Goal: Information Seeking & Learning: Understand process/instructions

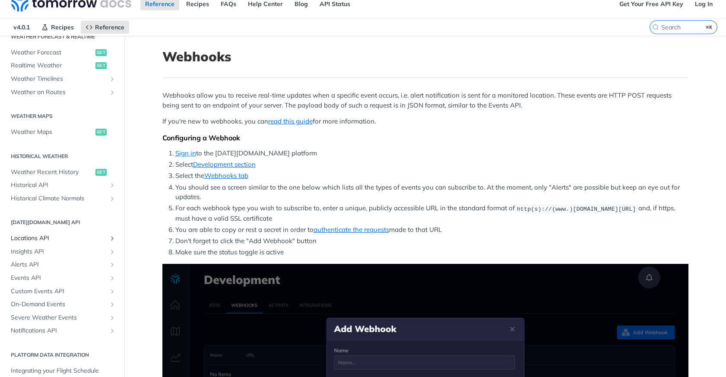
scroll to position [16, 0]
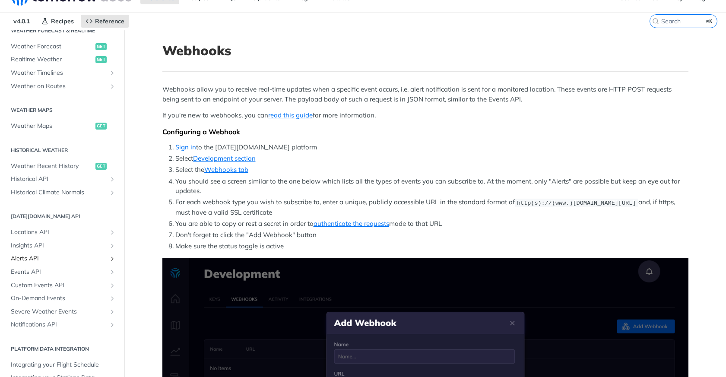
click at [42, 261] on span "Alerts API" at bounding box center [59, 258] width 96 height 9
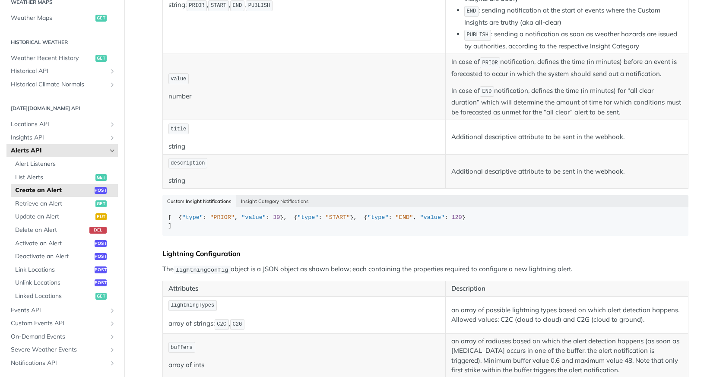
scroll to position [294, 0]
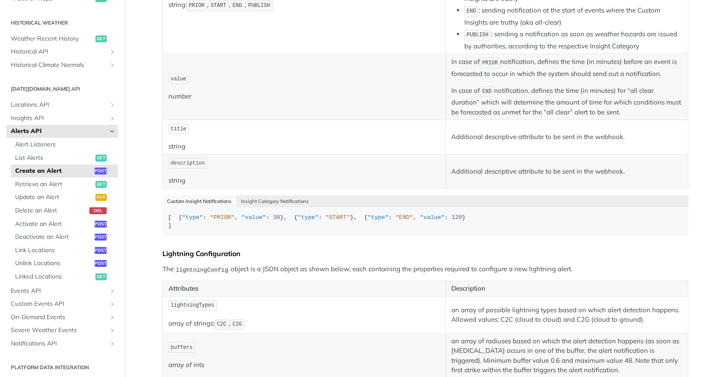
click at [70, 132] on span "Alerts API" at bounding box center [59, 131] width 96 height 9
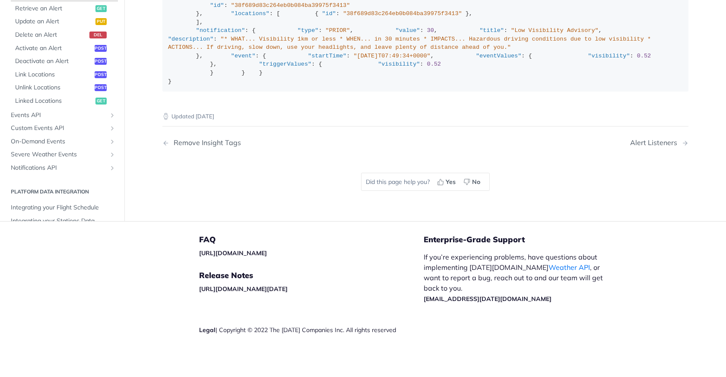
scroll to position [1396, 0]
click at [343, 17] on span ""38f689d83c264eb0b084ba39975f3413"" at bounding box center [402, 13] width 119 height 6
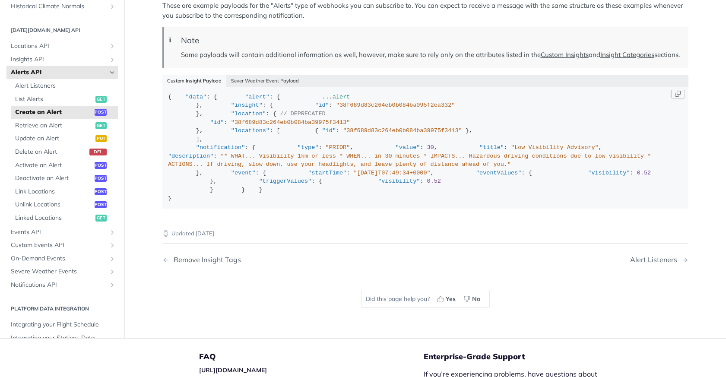
scroll to position [1218, 0]
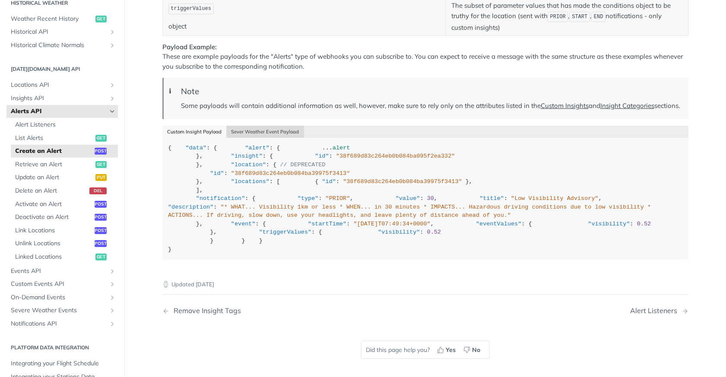
click at [271, 138] on button "Sever Weather Event Payload" at bounding box center [265, 132] width 78 height 12
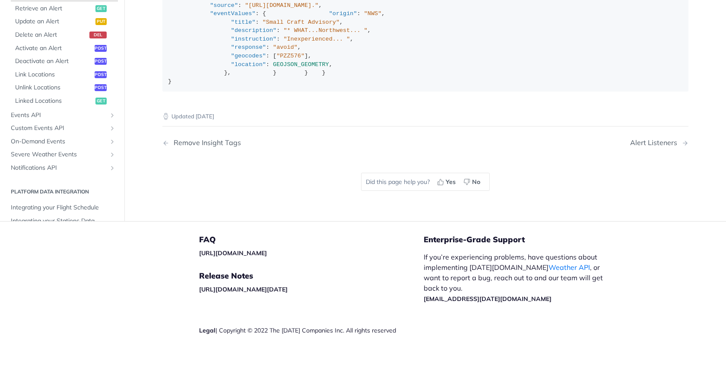
scroll to position [1601, 0]
click at [292, 68] on span "GEOJSON_GEOMETRY" at bounding box center [301, 64] width 56 height 6
click at [301, 68] on span "GEOJSON_GEOMETRY" at bounding box center [301, 64] width 56 height 6
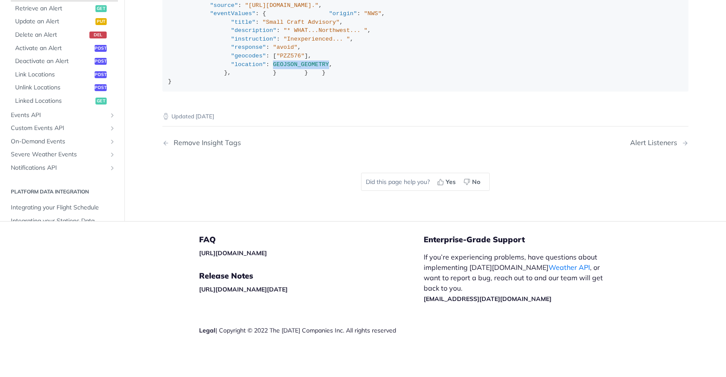
click at [301, 68] on span "GEOJSON_GEOMETRY" at bounding box center [301, 64] width 56 height 6
click at [70, 15] on link "Retrieve an Alert get" at bounding box center [64, 8] width 107 height 13
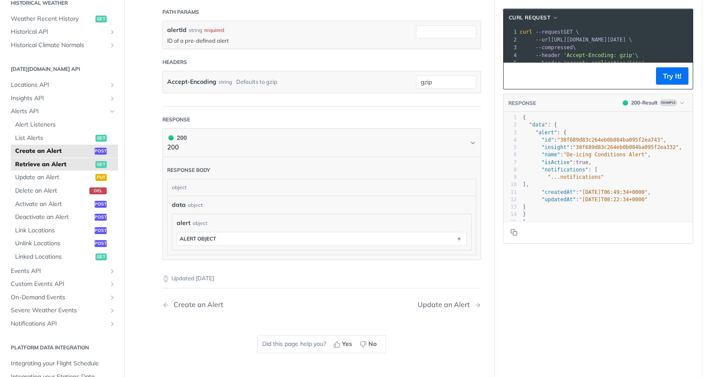
scroll to position [178, 0]
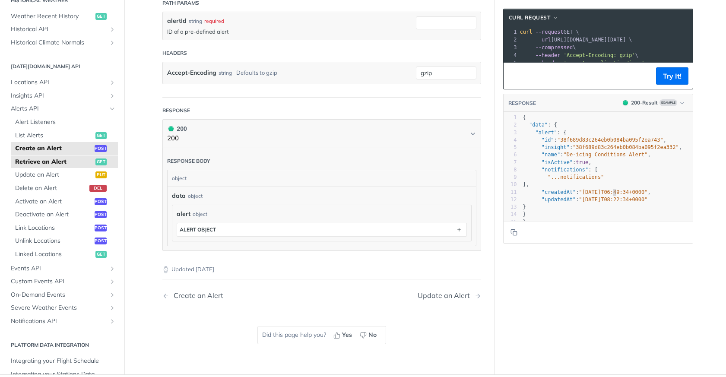
click at [611, 202] on pre ""updatedAt" : "[DATE]T08:22:34+0000"" at bounding box center [610, 199] width 178 height 7
click at [66, 150] on span "Create an Alert" at bounding box center [53, 148] width 77 height 9
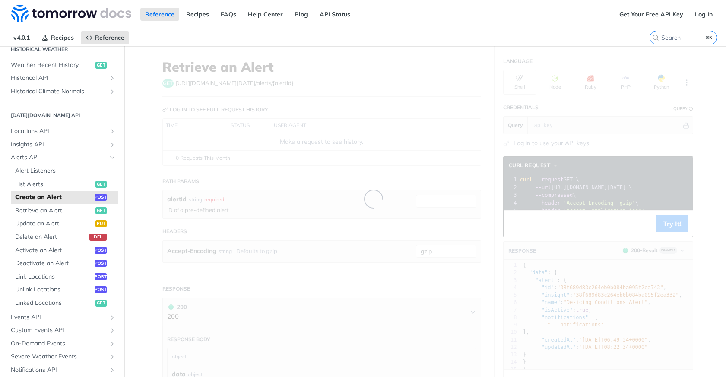
select select "true"
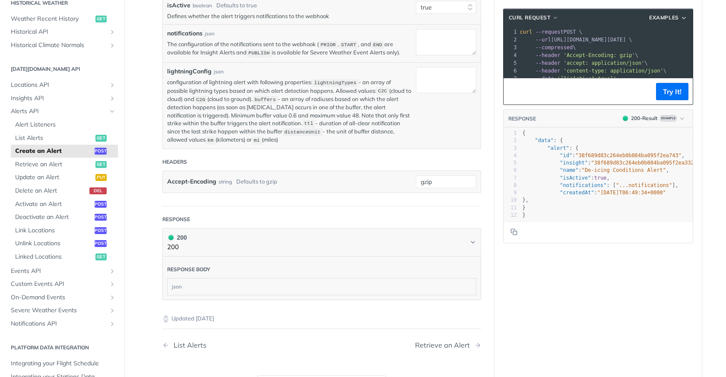
scroll to position [243, 0]
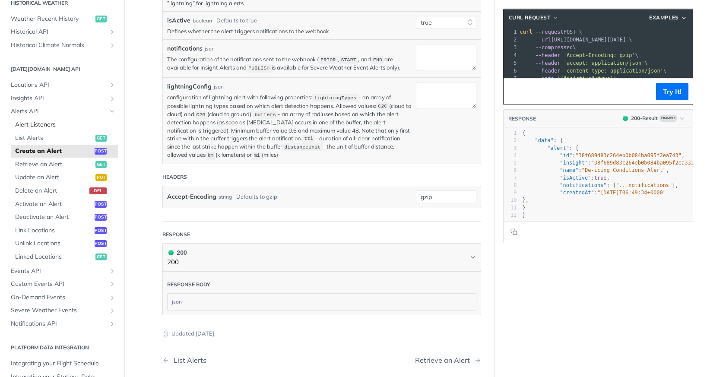
click at [60, 130] on link "Alert Listeners" at bounding box center [64, 124] width 107 height 13
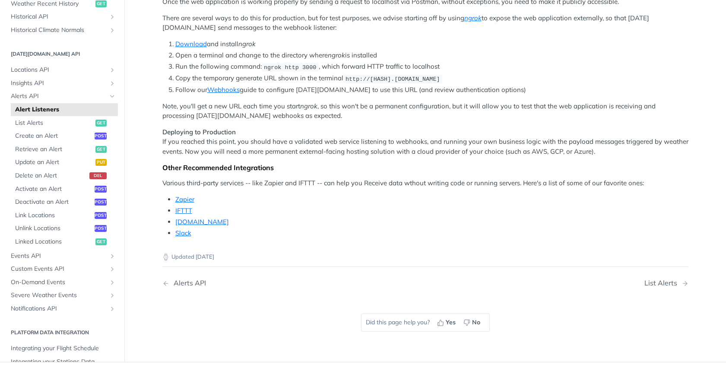
scroll to position [725, 0]
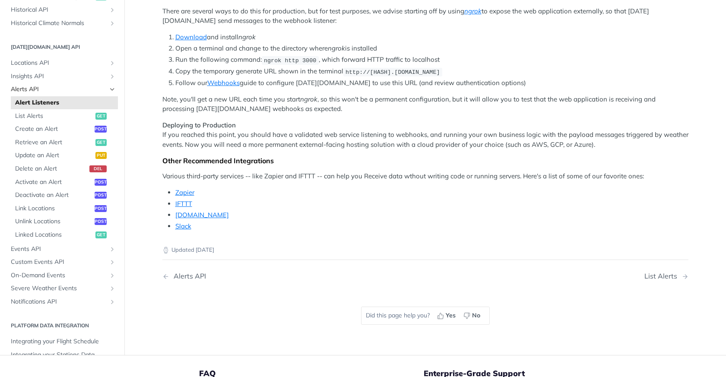
click at [51, 94] on span "Alerts API" at bounding box center [59, 89] width 96 height 9
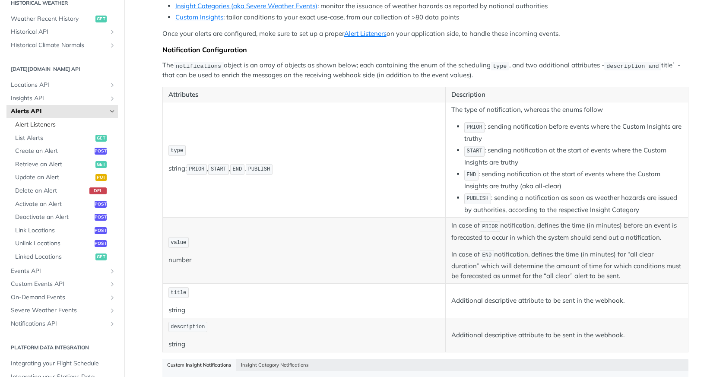
click at [48, 123] on span "Alert Listeners" at bounding box center [65, 124] width 101 height 9
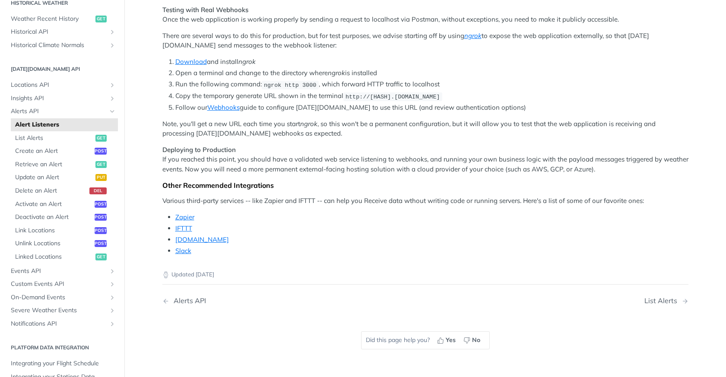
scroll to position [699, 0]
click at [225, 112] on link "Webhooks" at bounding box center [223, 108] width 32 height 8
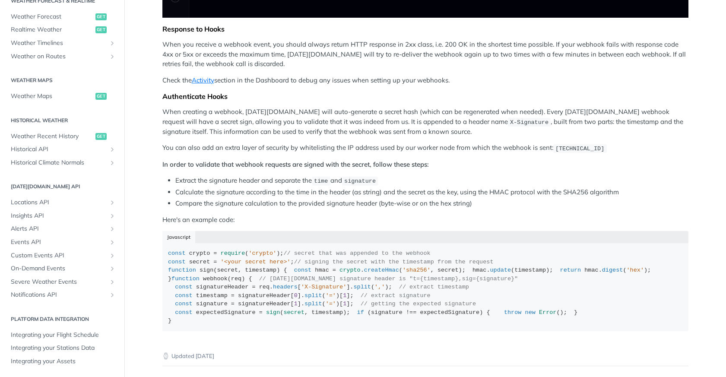
scroll to position [752, 0]
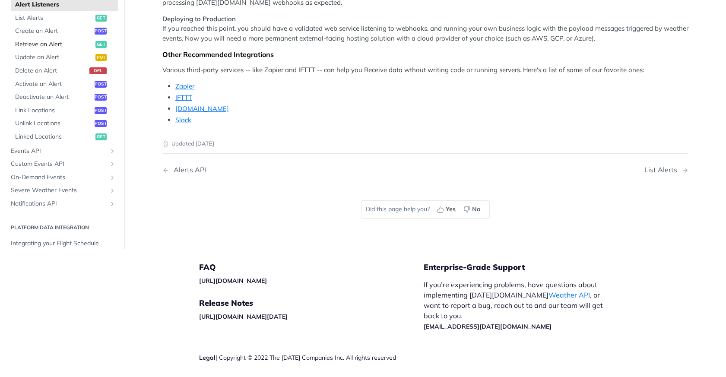
scroll to position [302, 0]
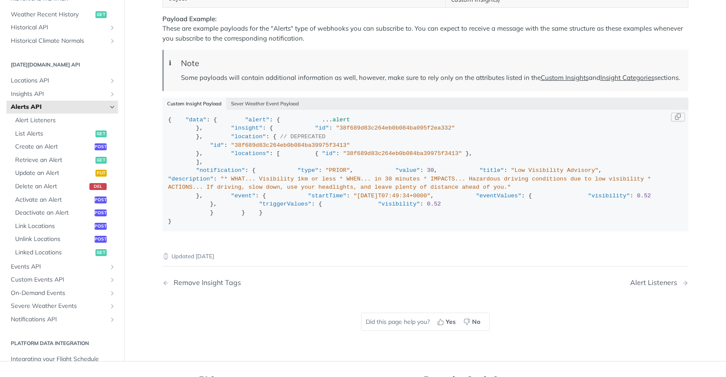
scroll to position [1244, 0]
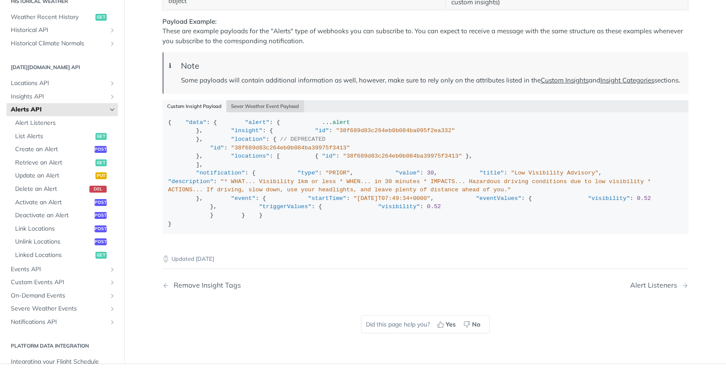
click at [233, 112] on button "Sever Weather Event Payload" at bounding box center [265, 106] width 78 height 12
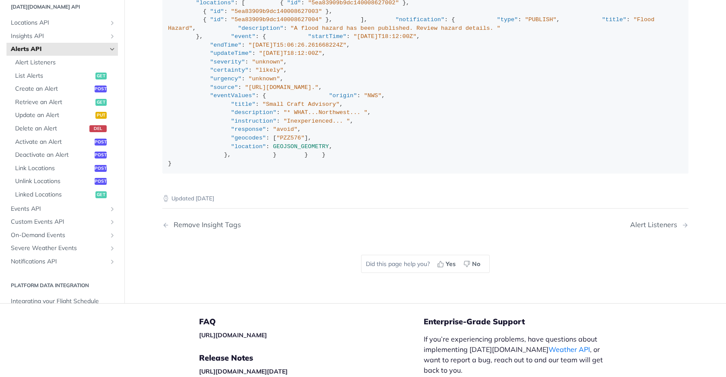
scroll to position [1379, 0]
click at [58, 29] on span "Locations API" at bounding box center [59, 24] width 96 height 9
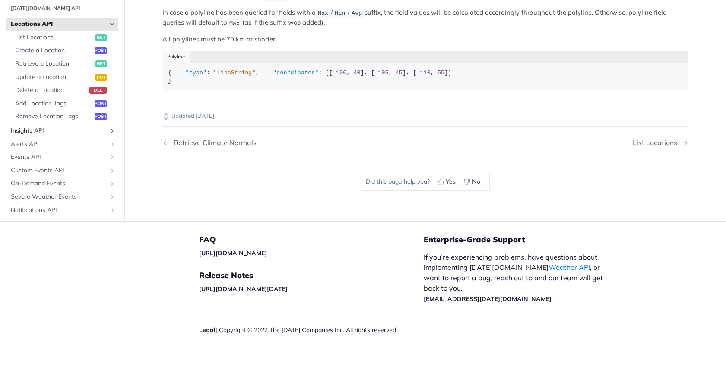
scroll to position [172, 0]
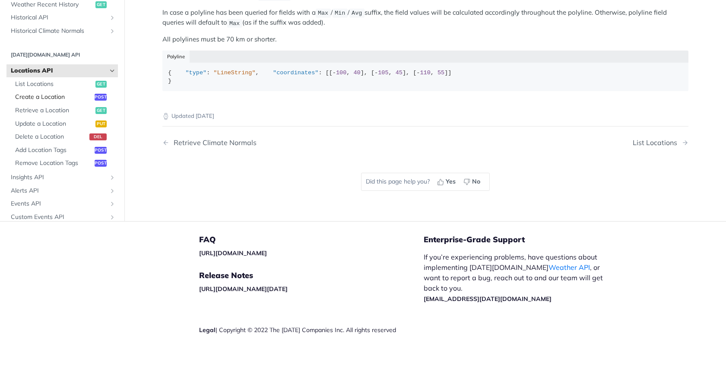
click at [79, 94] on span "Create a Location" at bounding box center [53, 97] width 77 height 9
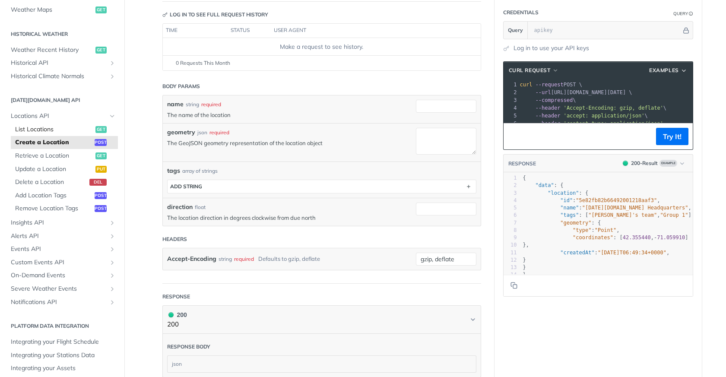
scroll to position [290, 0]
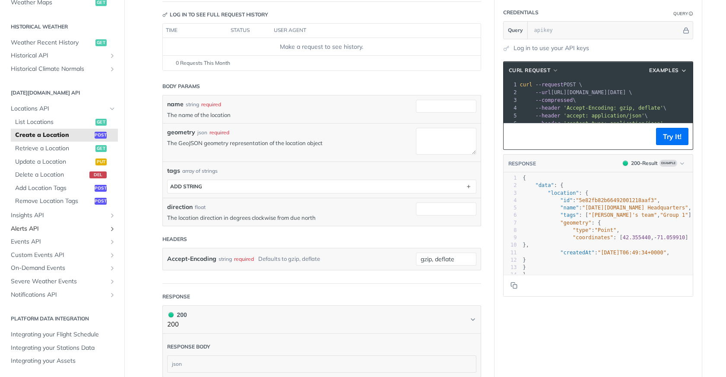
click at [37, 231] on span "Alerts API" at bounding box center [59, 229] width 96 height 9
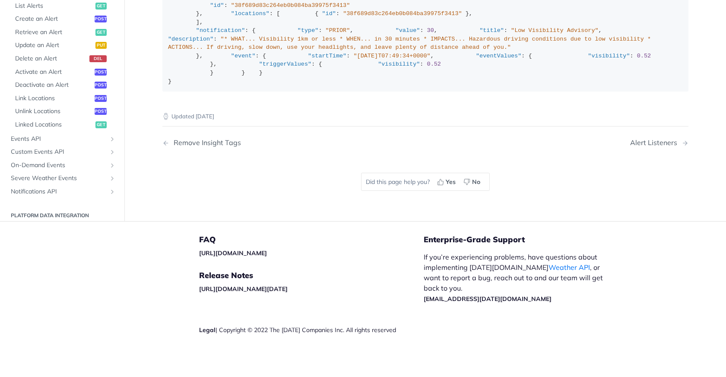
scroll to position [1368, 0]
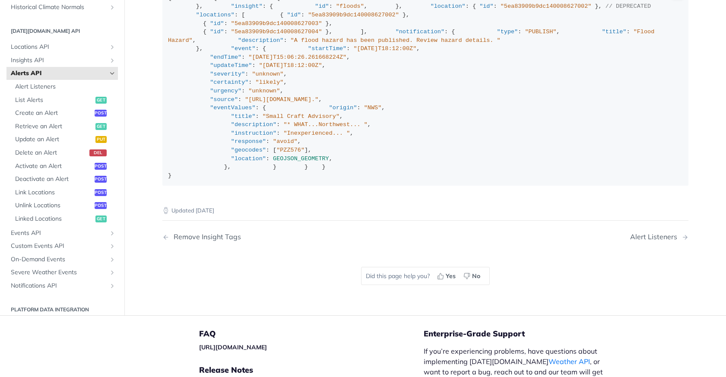
scroll to position [10, 0]
click at [30, 52] on span "Locations API" at bounding box center [59, 47] width 96 height 9
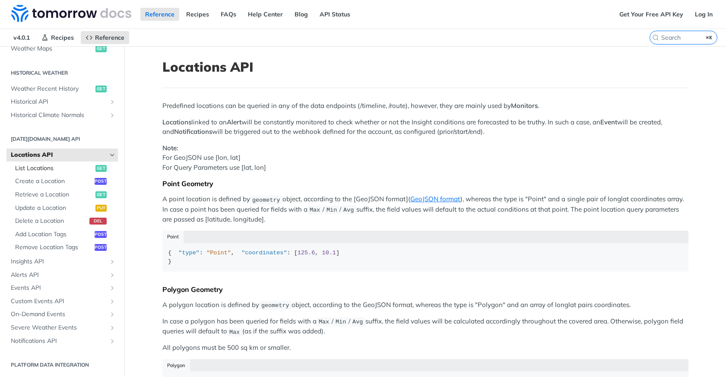
click at [69, 167] on span "List Locations" at bounding box center [54, 168] width 78 height 9
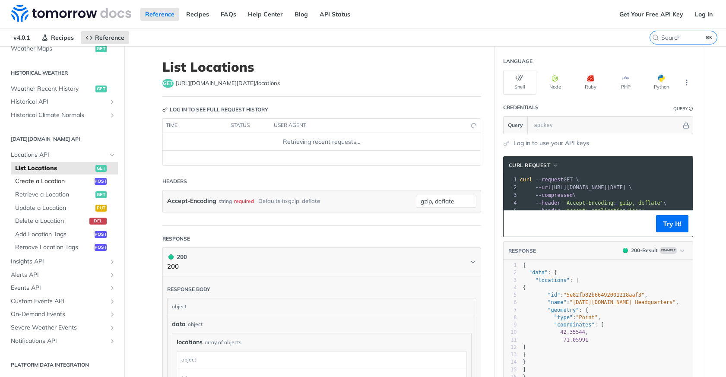
click at [64, 179] on span "Create a Location" at bounding box center [53, 181] width 77 height 9
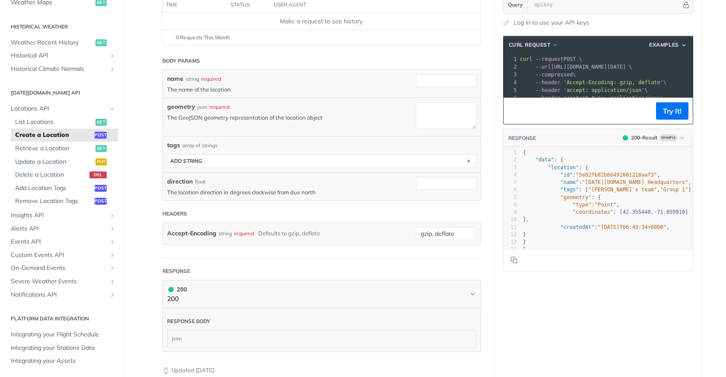
scroll to position [142, 0]
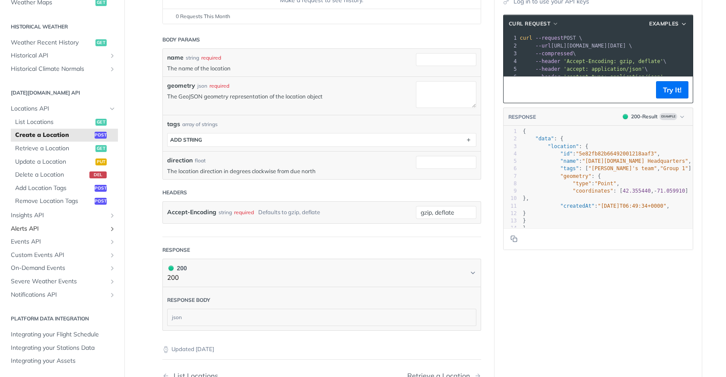
click at [41, 230] on span "Alerts API" at bounding box center [59, 229] width 96 height 9
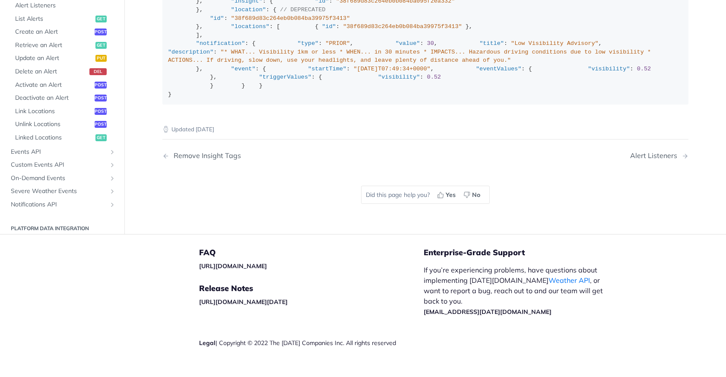
scroll to position [1336, 0]
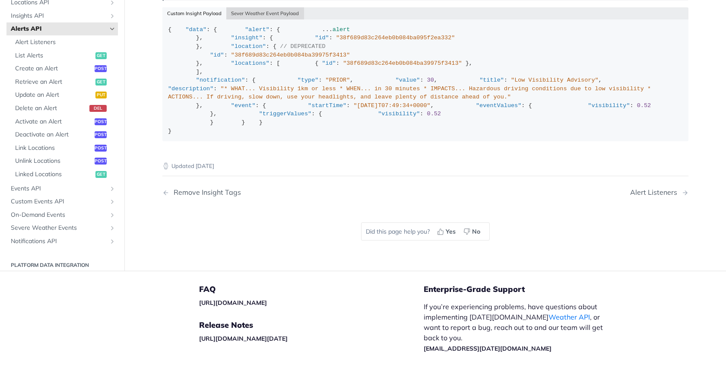
click at [249, 19] on button "Sever Weather Event Payload" at bounding box center [265, 13] width 78 height 12
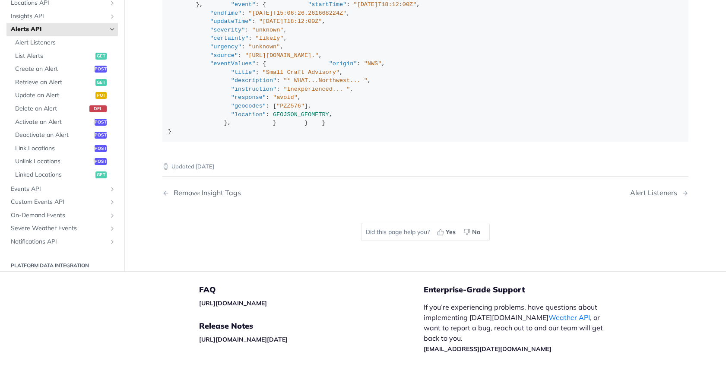
scroll to position [0, 0]
click at [34, 8] on span "Locations API" at bounding box center [59, 3] width 96 height 9
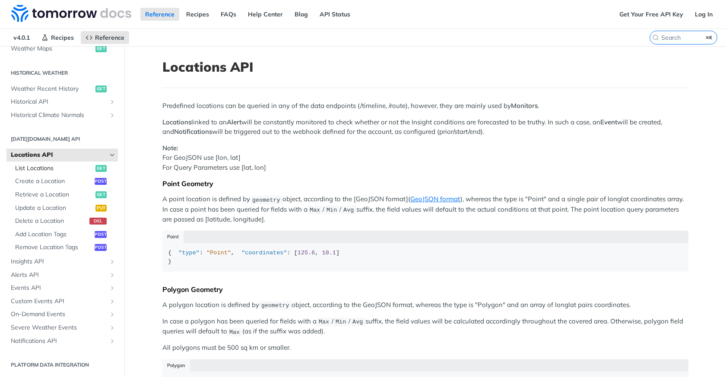
click at [44, 171] on span "List Locations" at bounding box center [54, 168] width 78 height 9
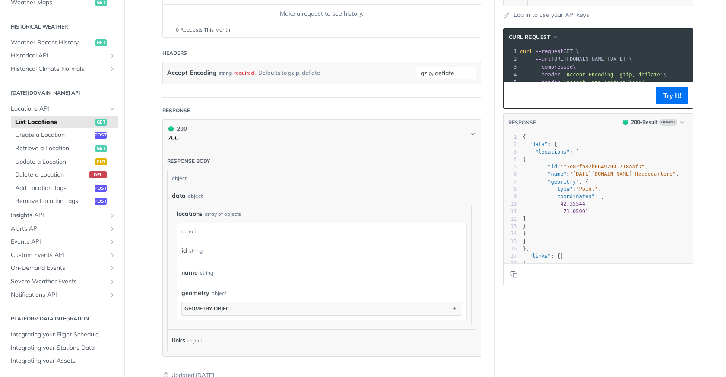
scroll to position [148, 0]
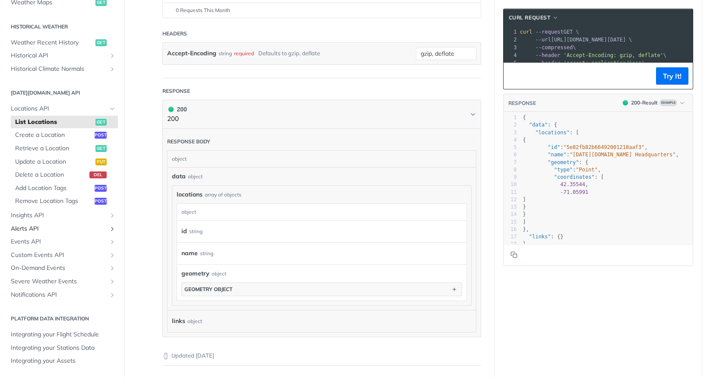
click at [27, 230] on span "Alerts API" at bounding box center [59, 229] width 96 height 9
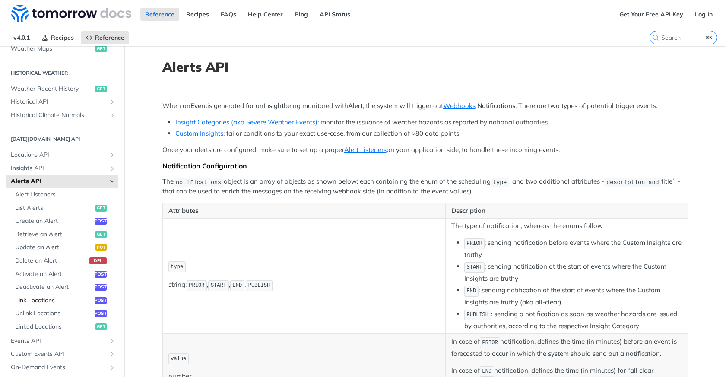
click at [47, 298] on span "Link Locations" at bounding box center [53, 300] width 77 height 9
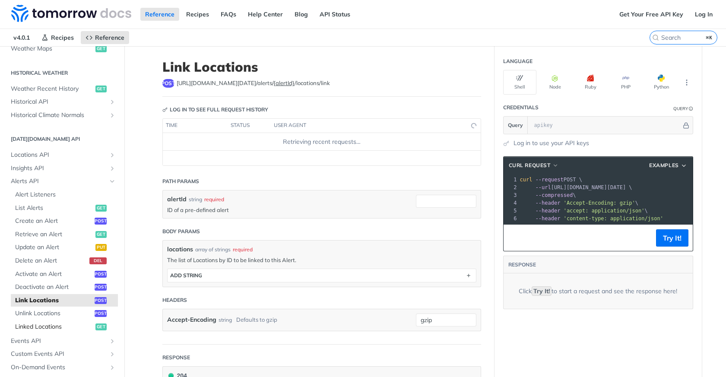
click at [45, 329] on span "Linked Locations" at bounding box center [54, 327] width 78 height 9
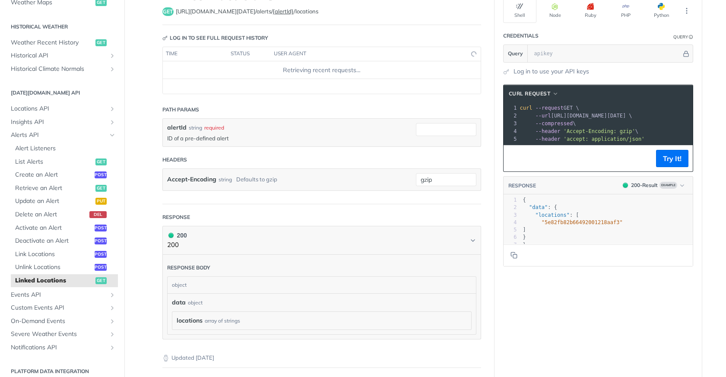
scroll to position [79, 0]
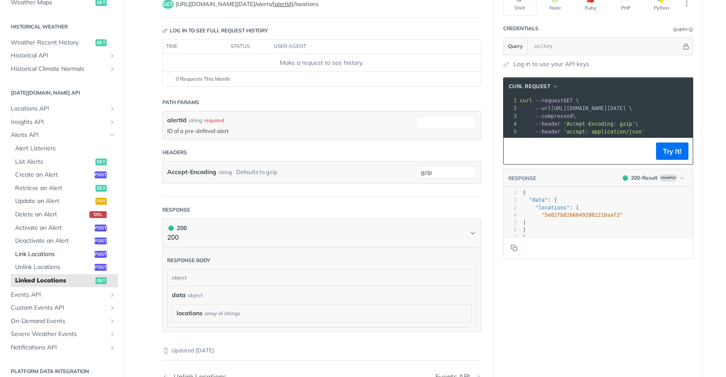
click at [52, 251] on span "Link Locations" at bounding box center [53, 254] width 77 height 9
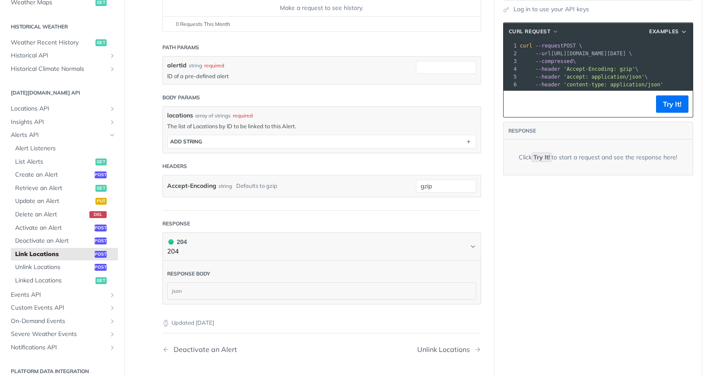
scroll to position [186, 0]
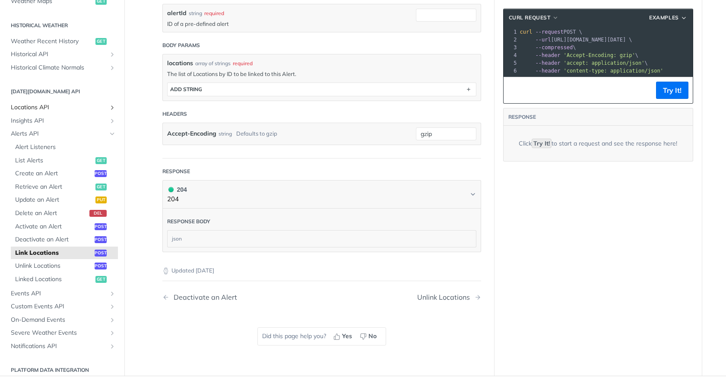
click at [33, 111] on span "Locations API" at bounding box center [59, 107] width 96 height 9
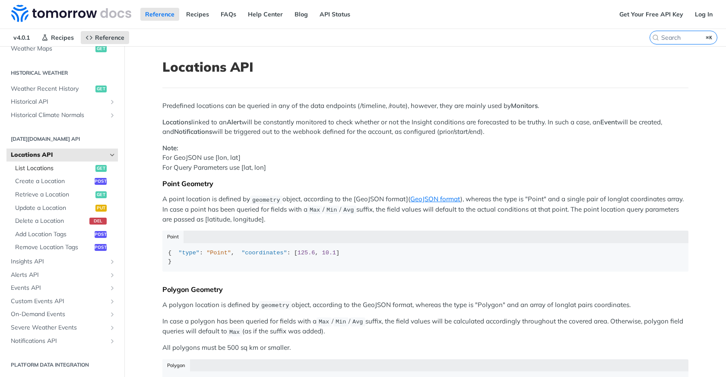
click at [51, 170] on span "List Locations" at bounding box center [54, 168] width 78 height 9
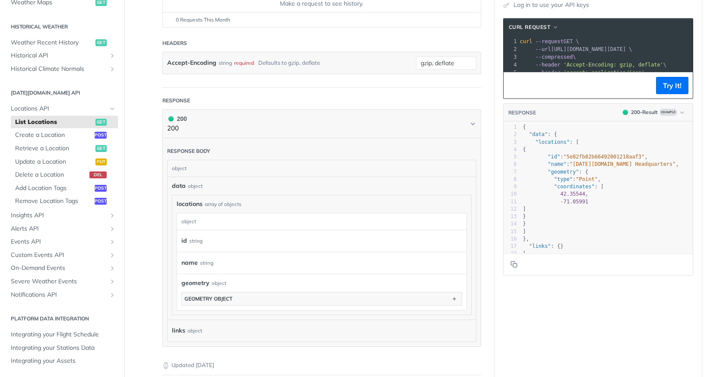
scroll to position [137, 0]
